Goal: Navigation & Orientation: Find specific page/section

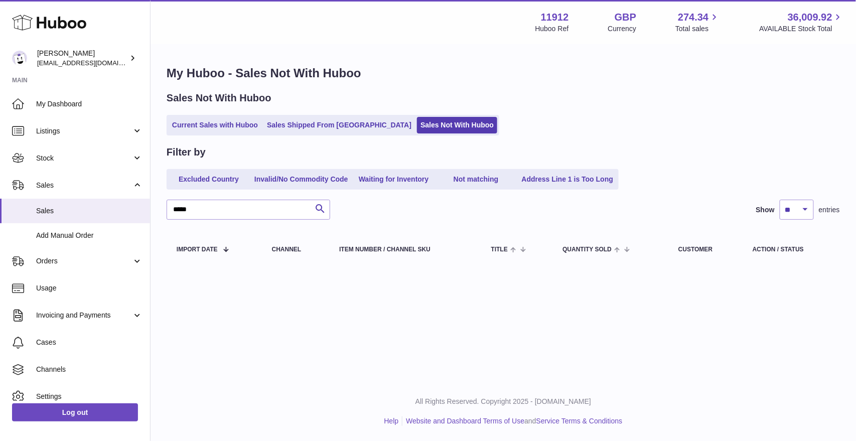
scroll to position [36, 0]
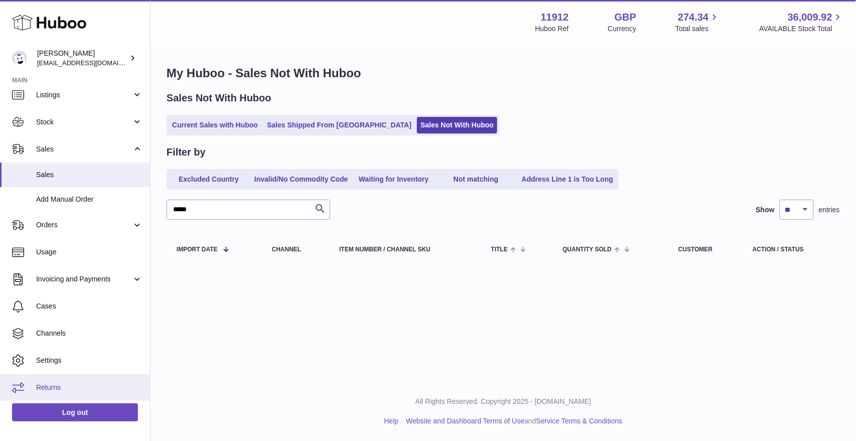
click at [49, 390] on span "Returns" at bounding box center [89, 388] width 106 height 10
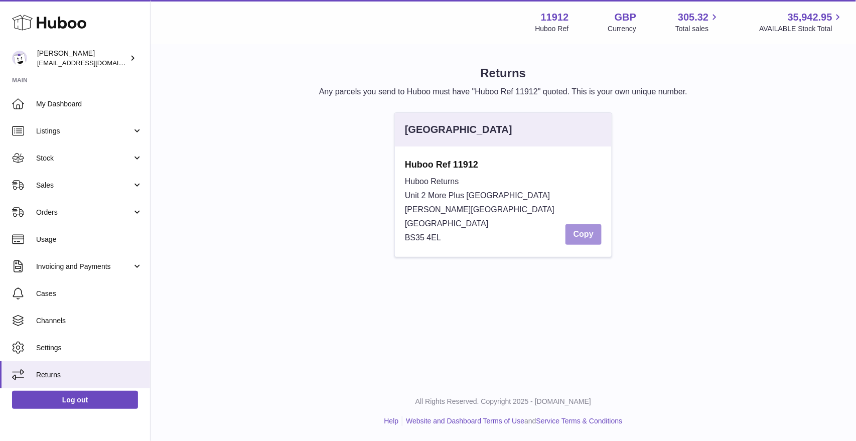
click at [576, 239] on button "Copy" at bounding box center [584, 234] width 36 height 21
